Goal: Transaction & Acquisition: Purchase product/service

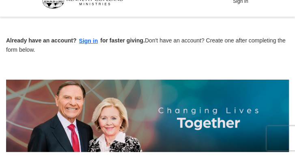
scroll to position [11, 0]
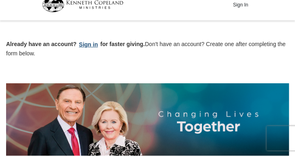
click at [88, 42] on button "Sign in" at bounding box center [89, 44] width 24 height 9
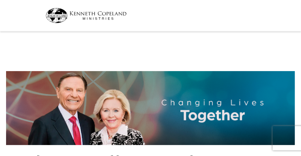
select select "KS"
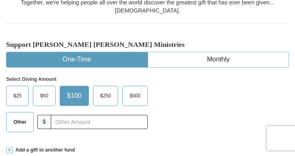
scroll to position [179, 0]
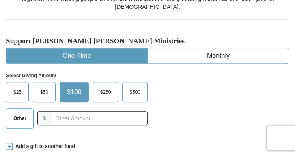
click at [22, 113] on span "Other" at bounding box center [19, 119] width 21 height 12
click at [0, 0] on input "Other" at bounding box center [0, 0] width 0 height 0
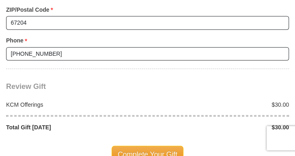
scroll to position [822, 0]
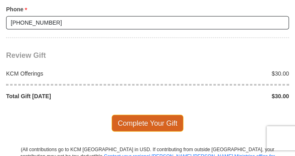
type input "30.00"
click at [152, 115] on span "Complete Your Gift" at bounding box center [147, 123] width 72 height 17
